Goal: Transaction & Acquisition: Purchase product/service

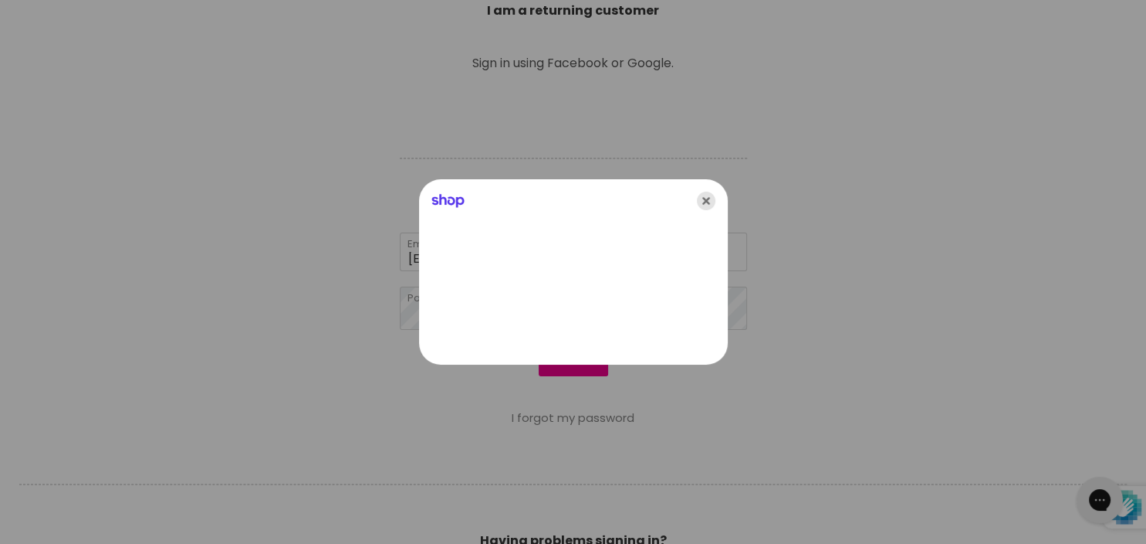
click at [703, 198] on icon "Close" at bounding box center [706, 200] width 19 height 19
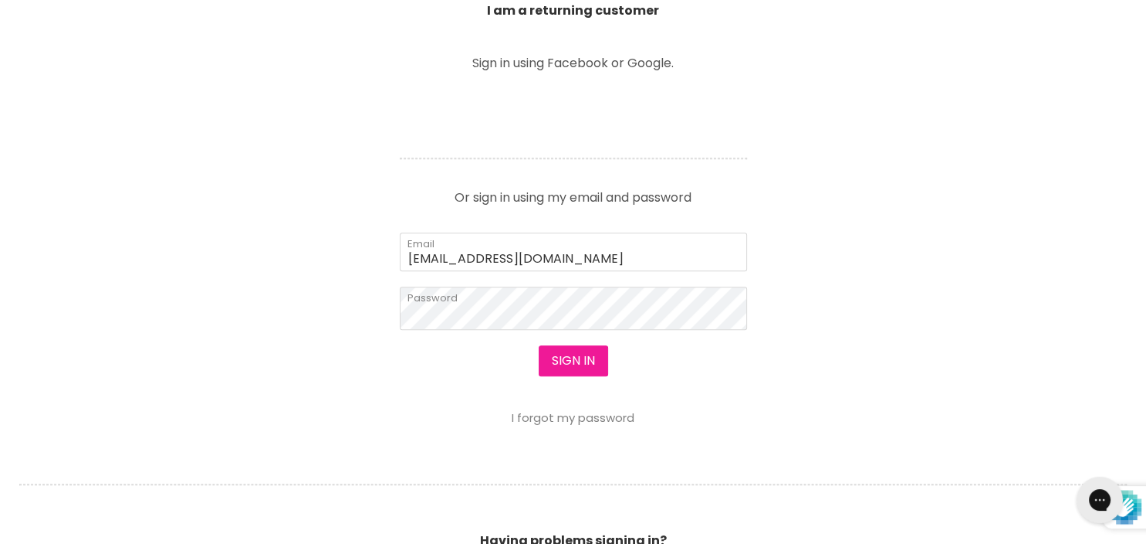
click at [588, 360] on button "Sign in" at bounding box center [573, 360] width 69 height 31
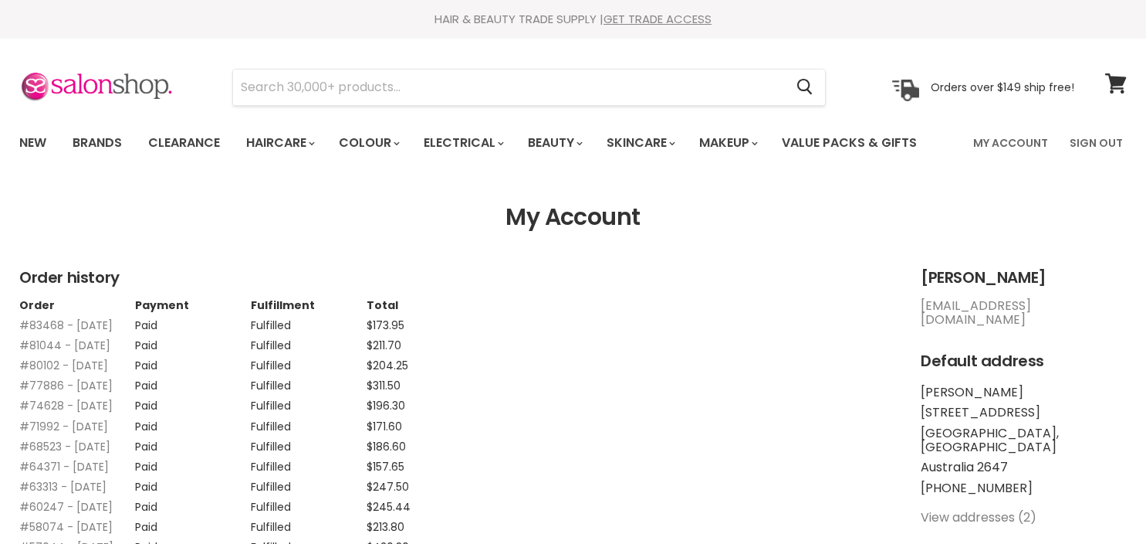
click at [348, 77] on input "Search" at bounding box center [508, 87] width 551 height 36
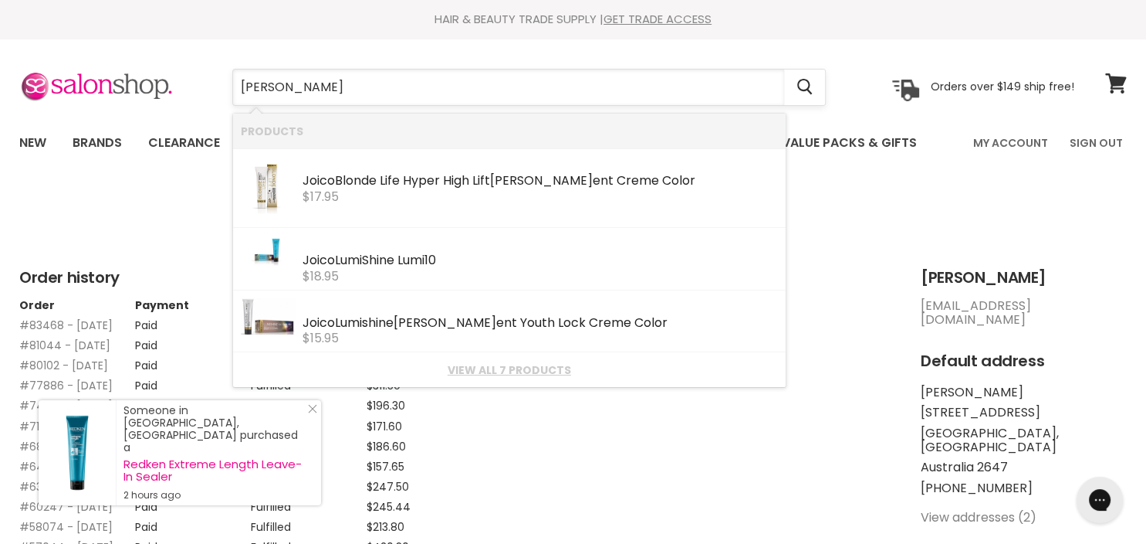
type input "joico permanent"
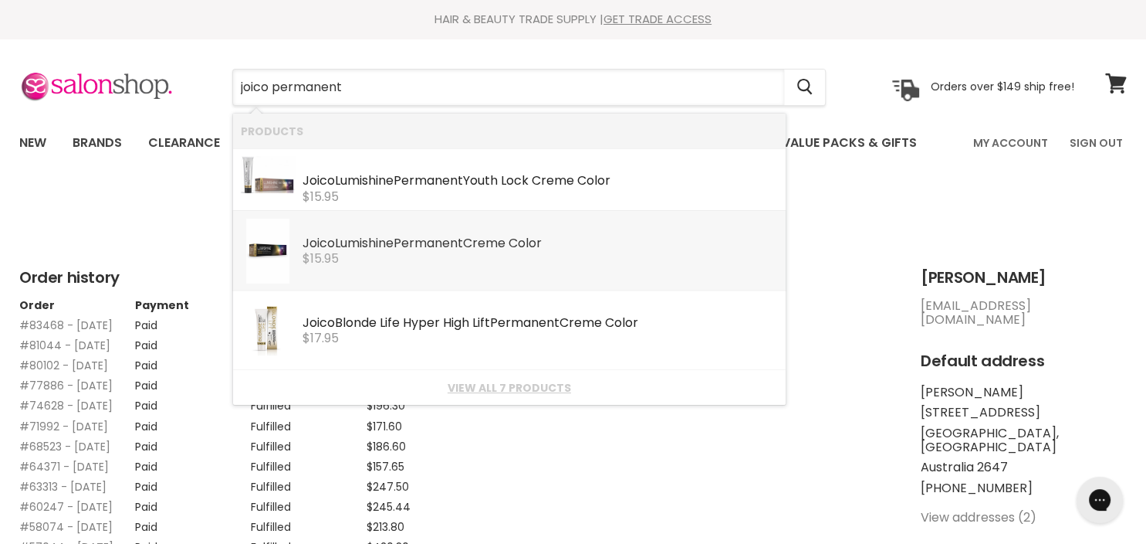
click at [380, 241] on div "Joico Lumishine Permanent Creme Color" at bounding box center [541, 244] width 476 height 16
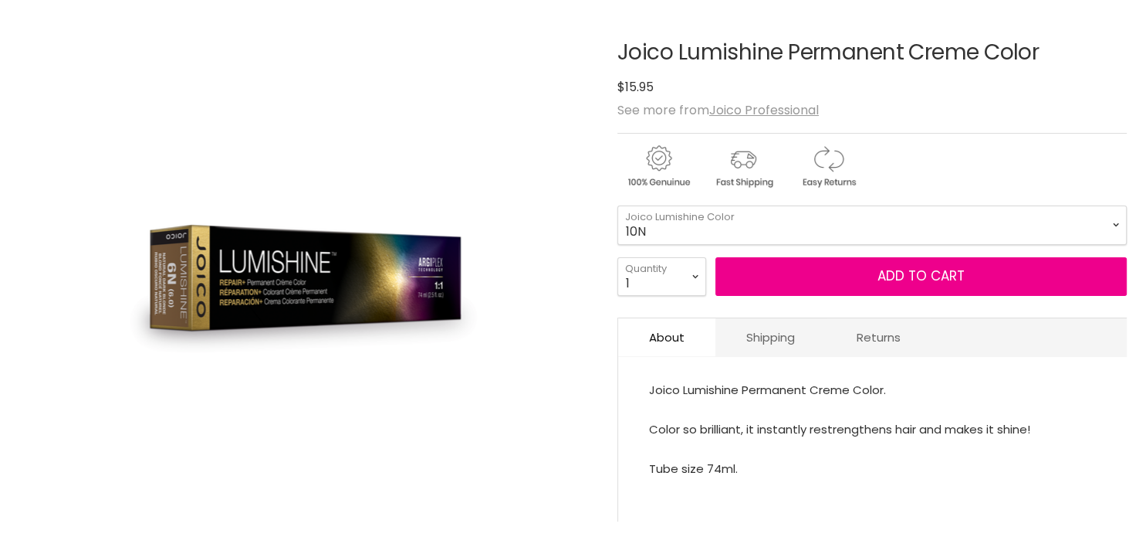
scroll to position [250, 0]
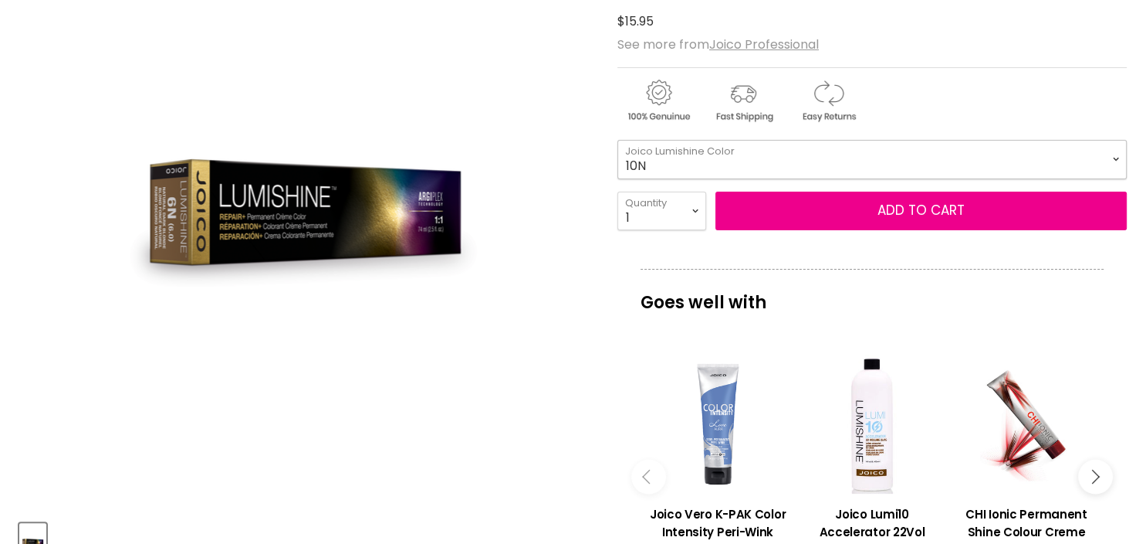
click at [618, 140] on select "10N 9N 8N 7N 6N 5N 4N 3N 1N 9NA 8NA 7NA 6NA 5NA 4NA" at bounding box center [873, 159] width 510 height 39
click at [528, 77] on div "Click or scroll to zoom Tap or pinch to zoom" at bounding box center [304, 222] width 571 height 571
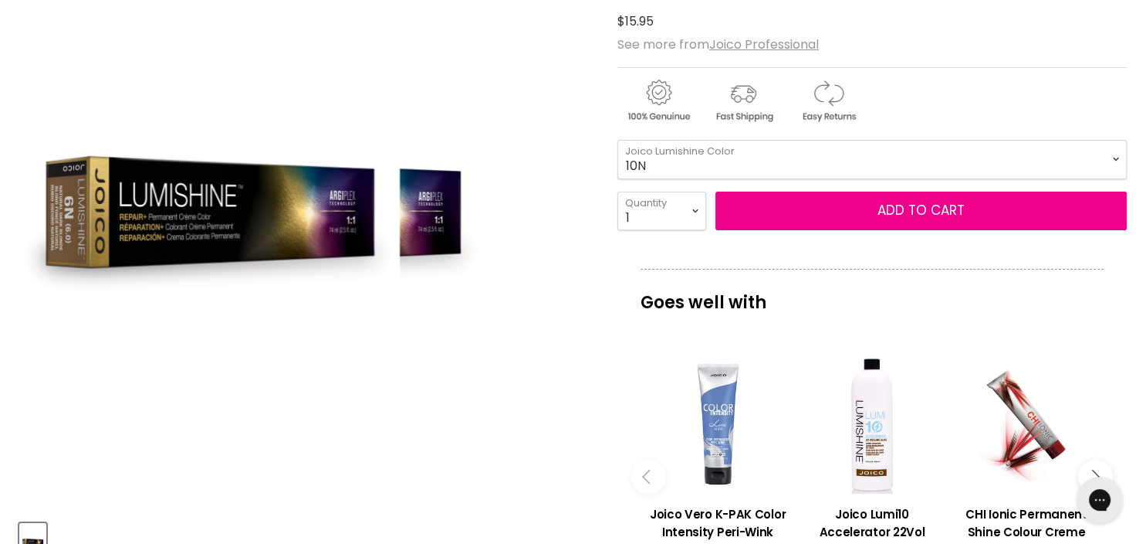
click at [562, 132] on div "Click or scroll to zoom Tap or pinch to zoom" at bounding box center [304, 222] width 571 height 571
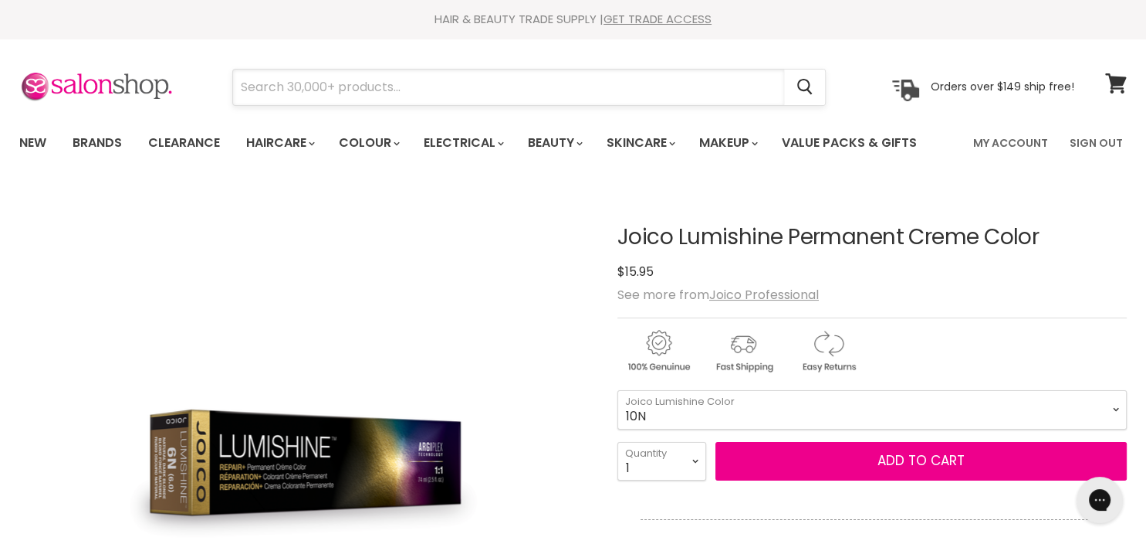
click at [402, 94] on input "Search" at bounding box center [508, 87] width 551 height 36
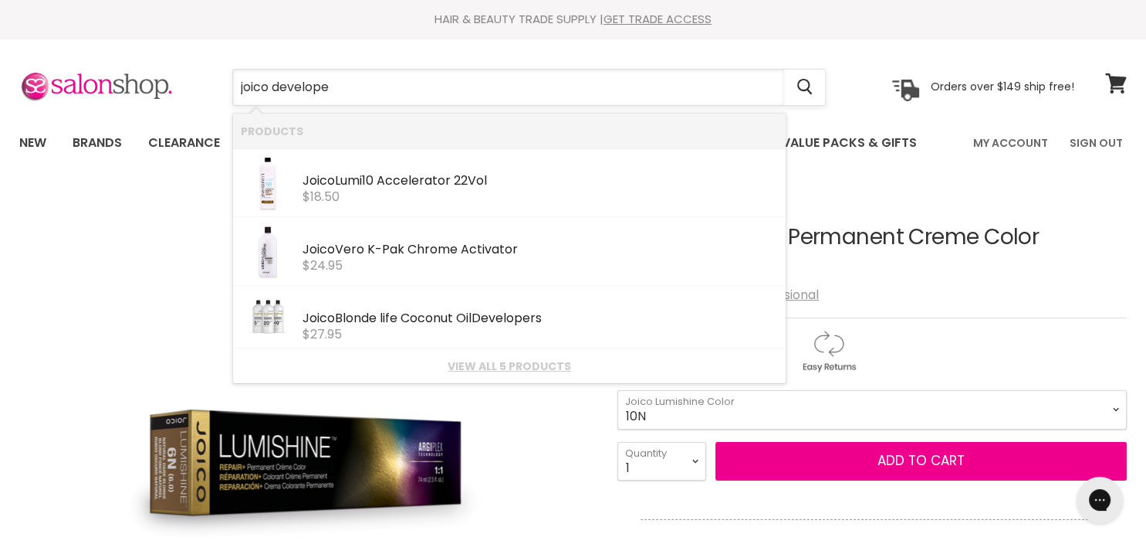
type input "joico developer"
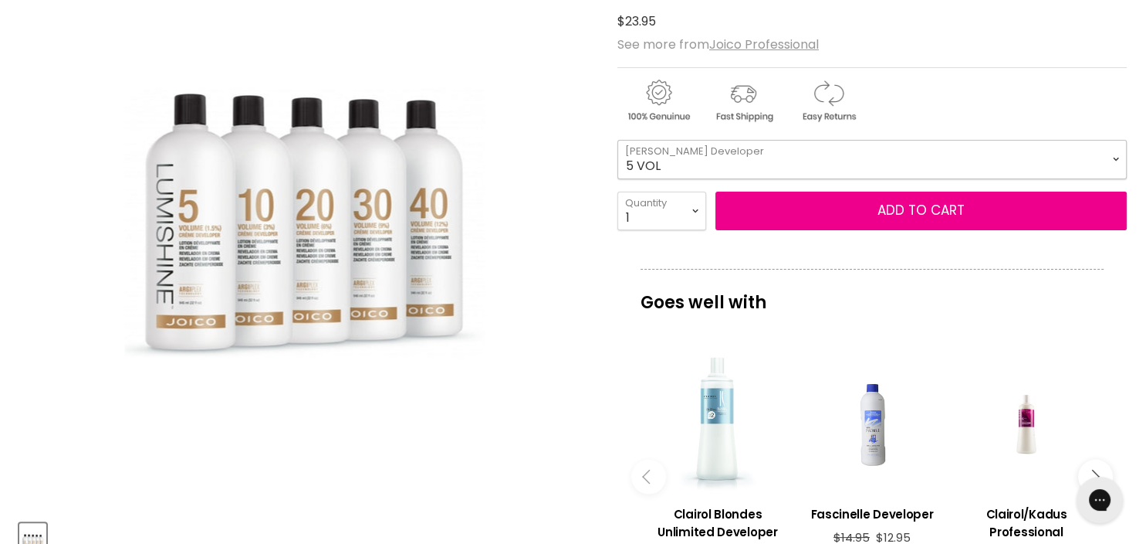
click at [618, 140] on select "5 VOL 10 VOL 20 VOL 30 VOL 40 VOL" at bounding box center [873, 159] width 510 height 39
click at [774, 167] on select "5 VOL 10 VOL 20 VOL 30 VOL 40 VOL" at bounding box center [873, 159] width 510 height 39
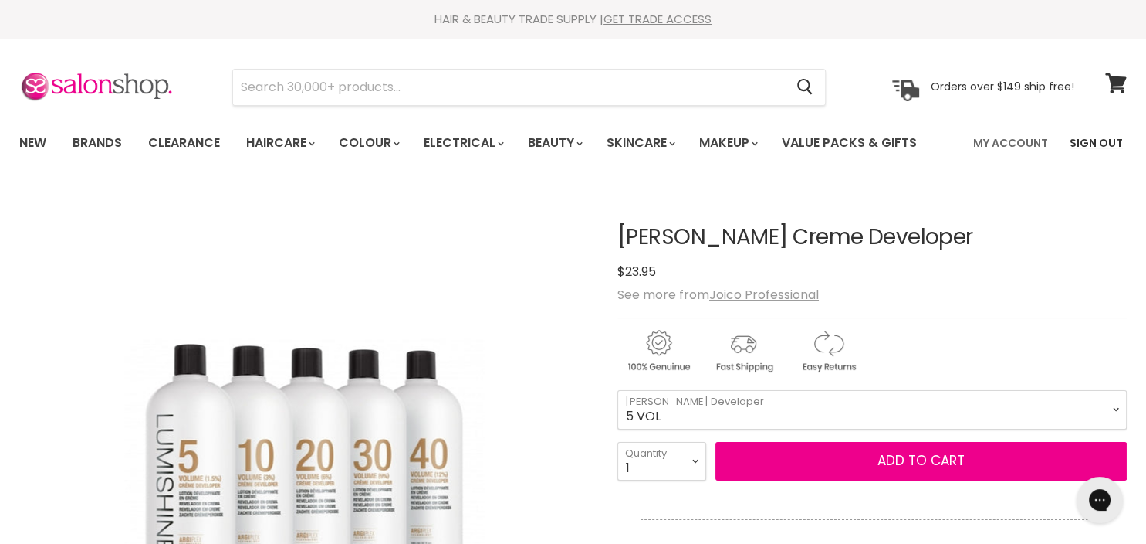
click at [1115, 139] on link "Sign Out" at bounding box center [1097, 143] width 72 height 32
